Goal: Navigation & Orientation: Find specific page/section

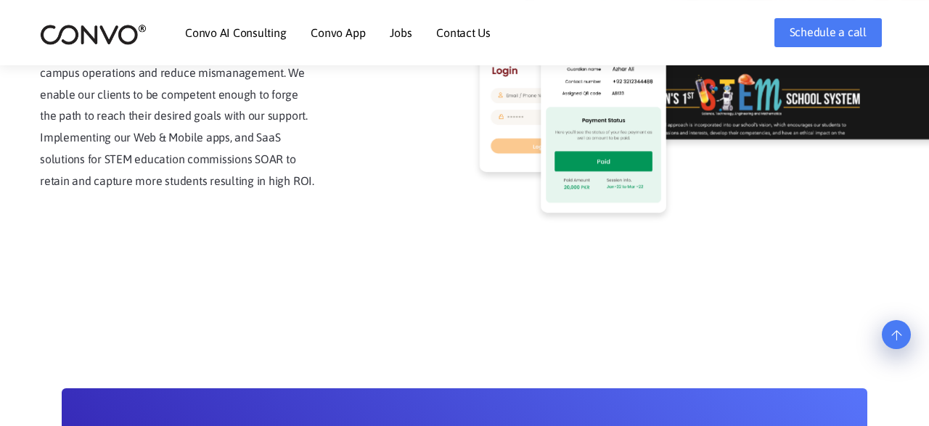
scroll to position [2989, 0]
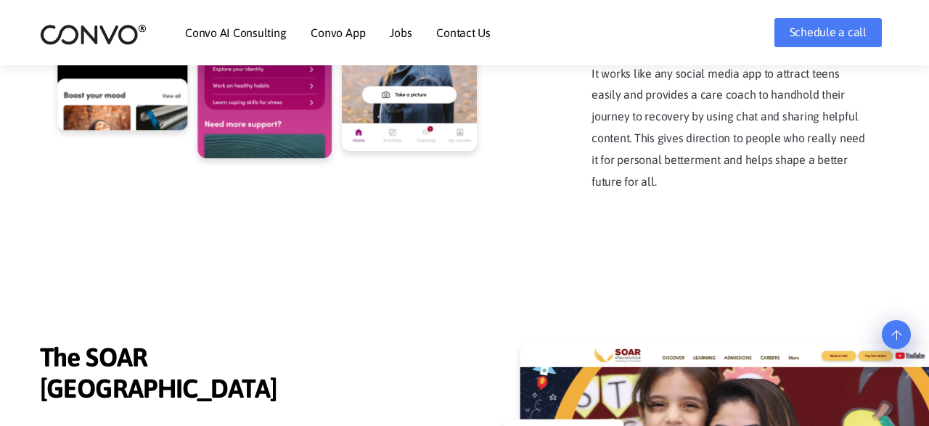
click at [399, 31] on link "Jobs" at bounding box center [401, 33] width 22 height 12
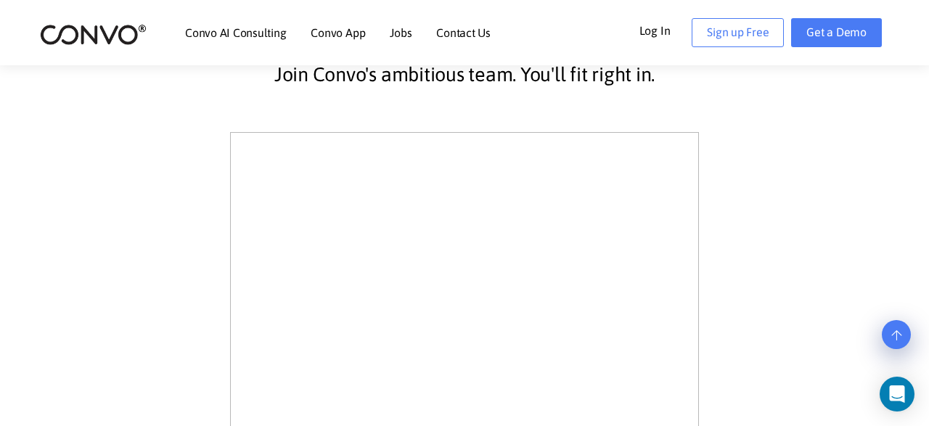
scroll to position [377, 0]
drag, startPoint x: 245, startPoint y: 200, endPoint x: 282, endPoint y: 335, distance: 139.9
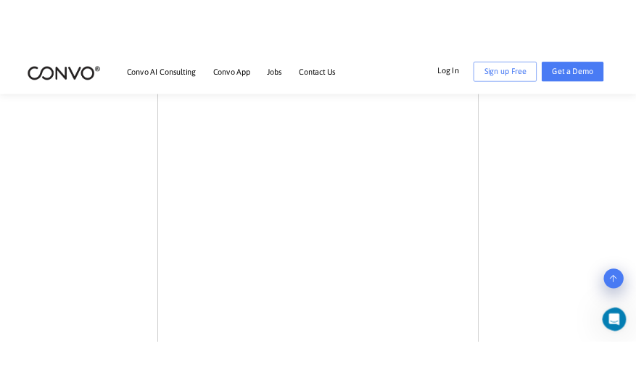
scroll to position [959, 0]
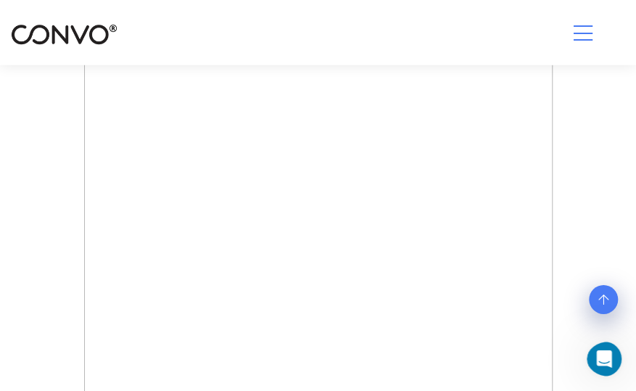
scroll to position [609, 0]
click at [12, 197] on div "Join Convo's ambitious team. You'll fit right in." at bounding box center [318, 293] width 615 height 991
click at [52, 135] on div "Join Convo's ambitious team. You'll fit right in." at bounding box center [318, 9] width 615 height 991
